Goal: Information Seeking & Learning: Learn about a topic

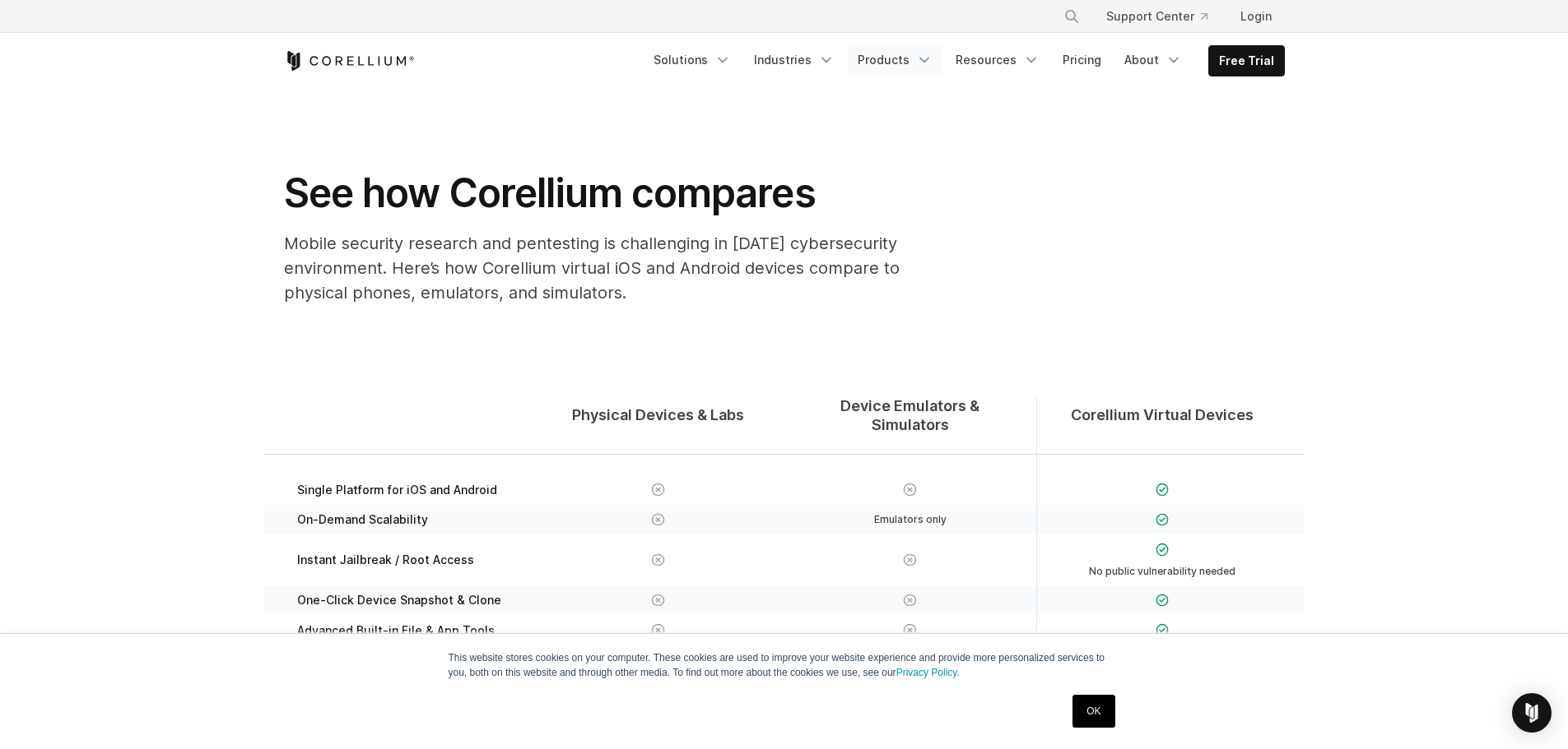
click at [916, 61] on link "Products" at bounding box center [894, 60] width 95 height 30
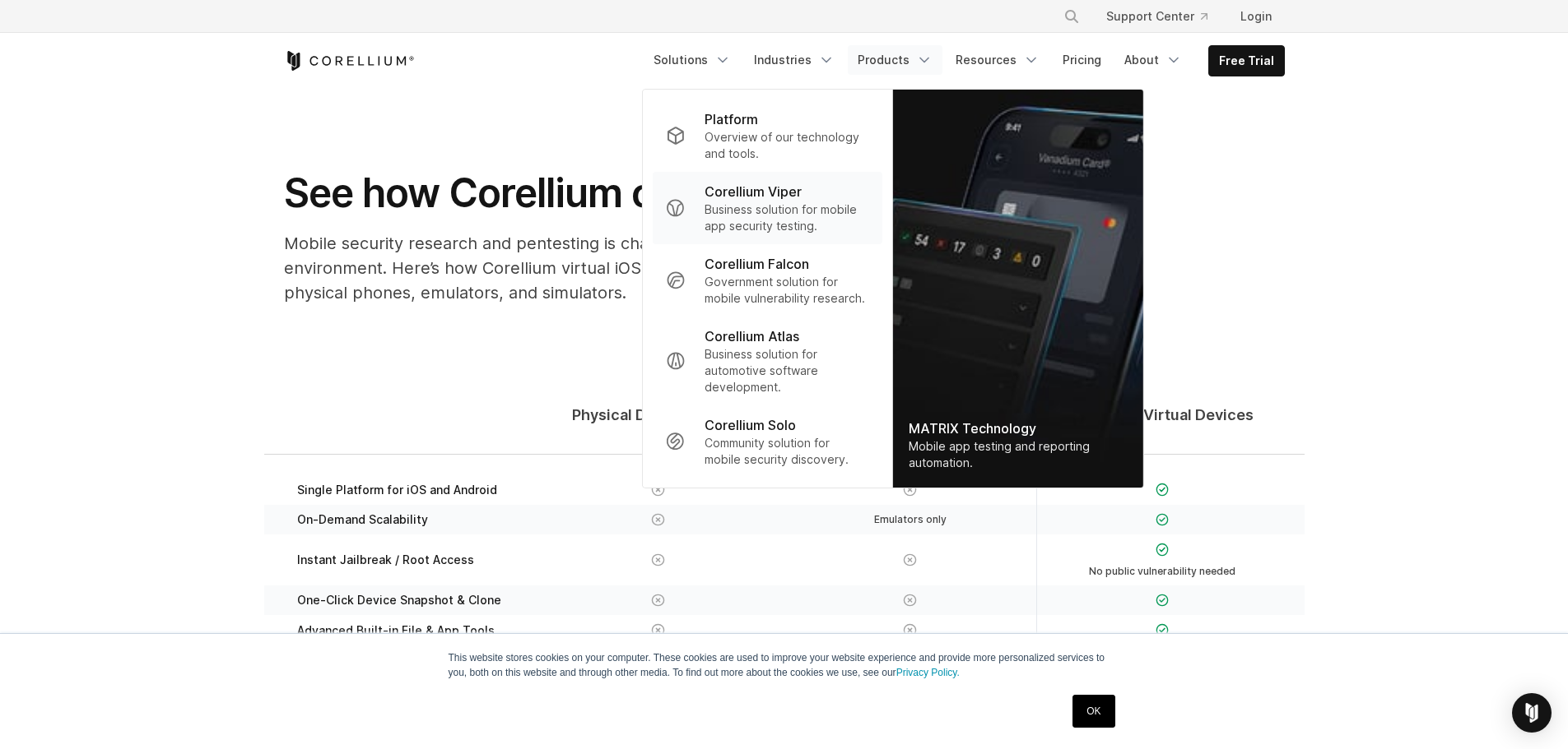
click at [741, 196] on p "Corellium Viper" at bounding box center [752, 191] width 97 height 19
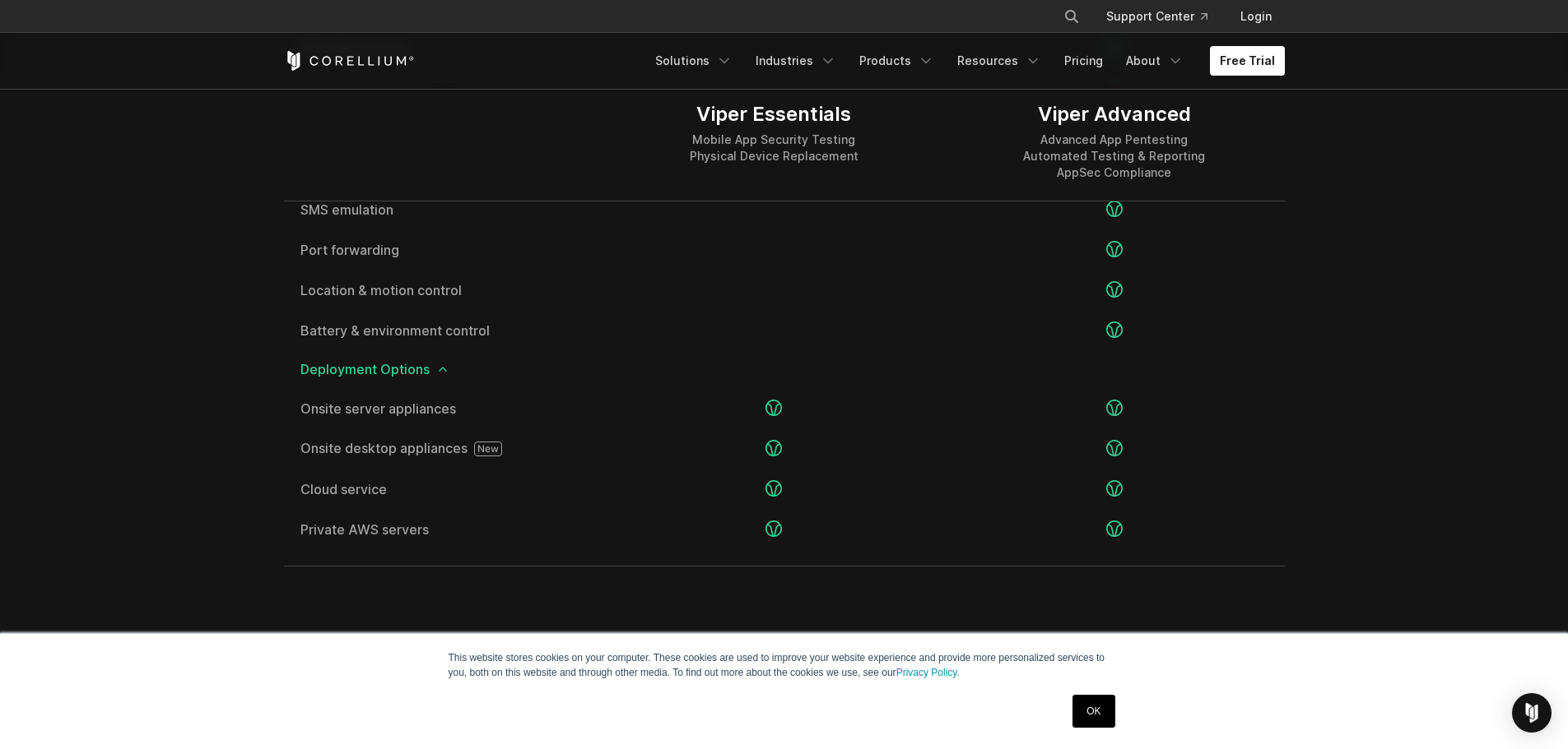
scroll to position [3208, 0]
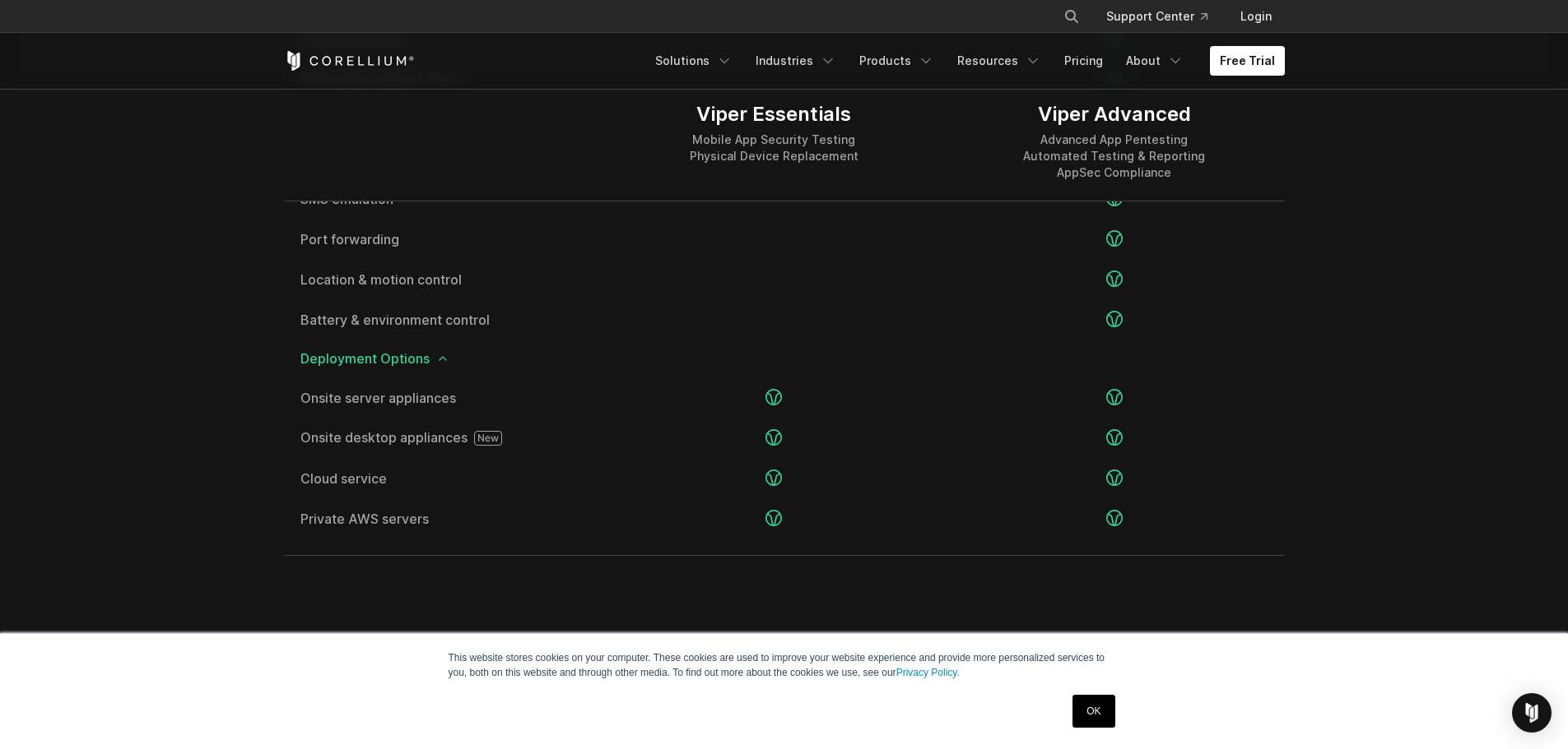
click at [417, 359] on span "Deployment Options" at bounding box center [784, 359] width 968 height 13
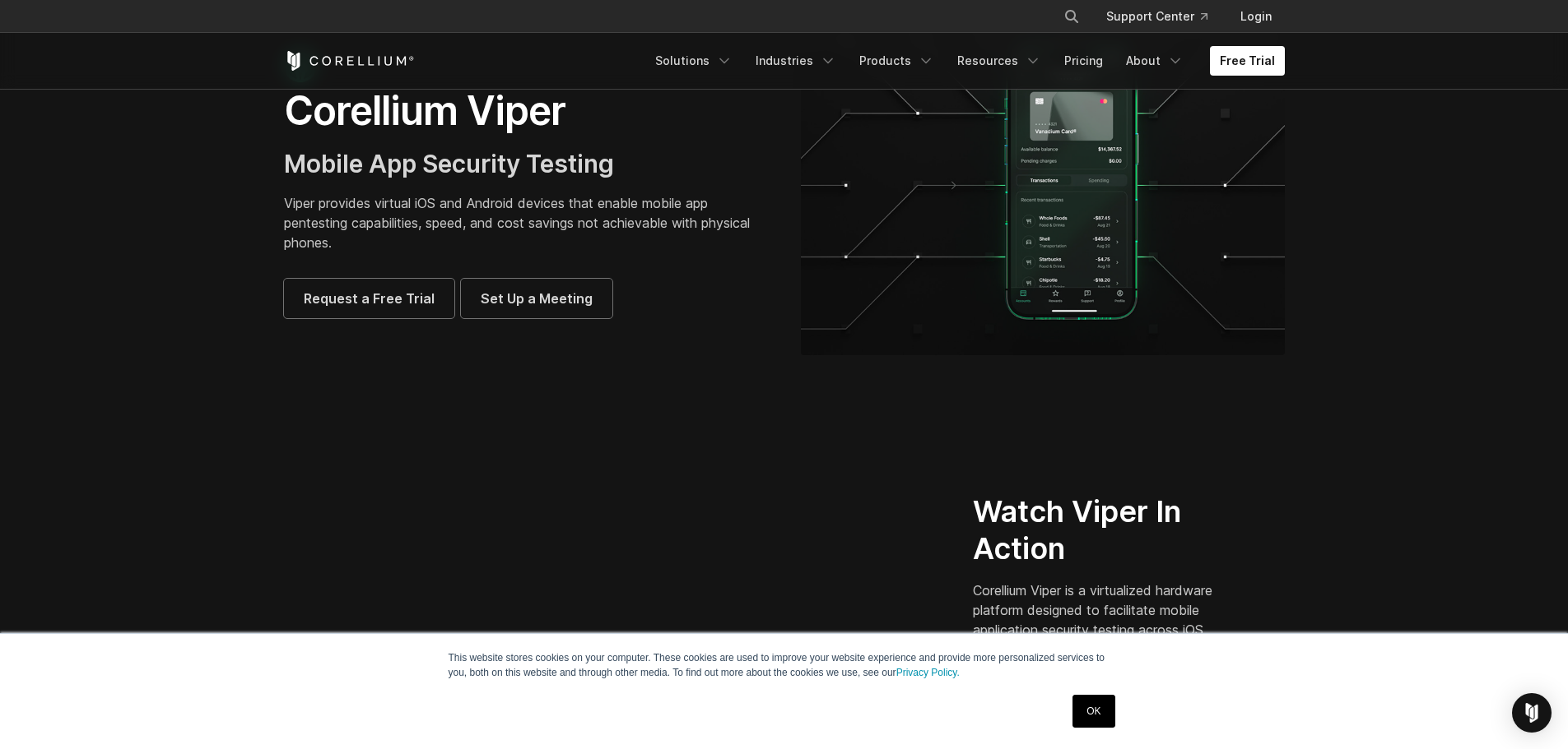
scroll to position [82, 0]
